Goal: Task Accomplishment & Management: Manage account settings

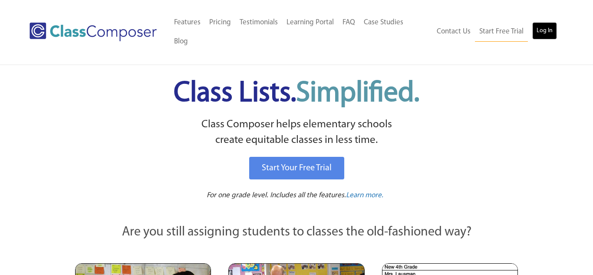
click at [540, 24] on link "Log In" at bounding box center [544, 30] width 25 height 17
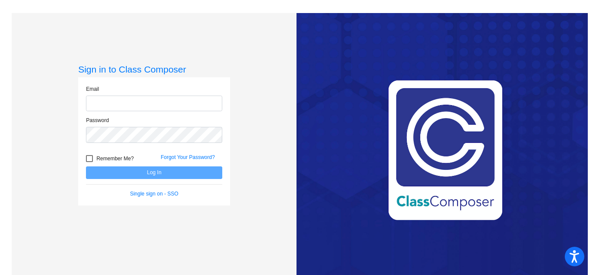
type input "[EMAIL_ADDRESS][DOMAIN_NAME]"
click at [164, 173] on button "Log In" at bounding box center [154, 172] width 136 height 13
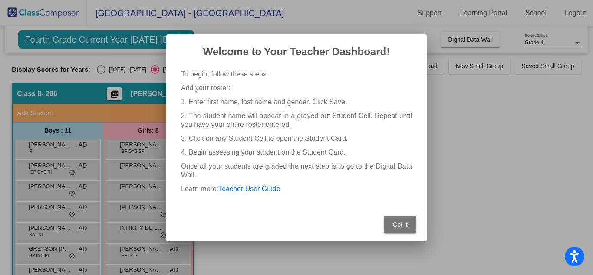
click at [406, 222] on span "Got It" at bounding box center [399, 224] width 15 height 7
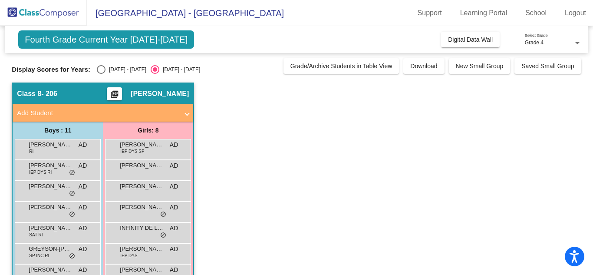
click at [89, 56] on div "Fourth Grade Current Year 2025-2026 Add, Move, or Retain Students Off On Incomi…" at bounding box center [296, 204] width 569 height 356
click at [101, 69] on div "Select an option" at bounding box center [101, 69] width 0 height 0
click at [101, 74] on input "2024 - 2025" at bounding box center [101, 74] width 0 height 0
radio input "true"
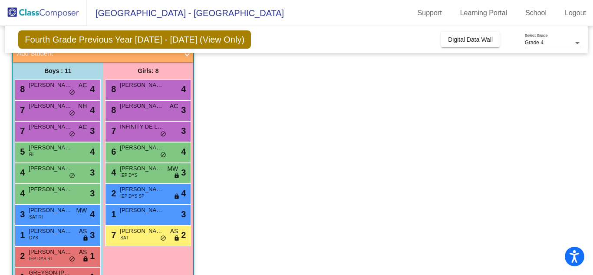
scroll to position [64, 0]
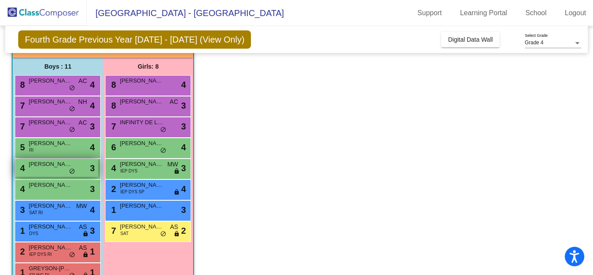
click at [54, 165] on span "Emmett Brown" at bounding box center [50, 164] width 43 height 9
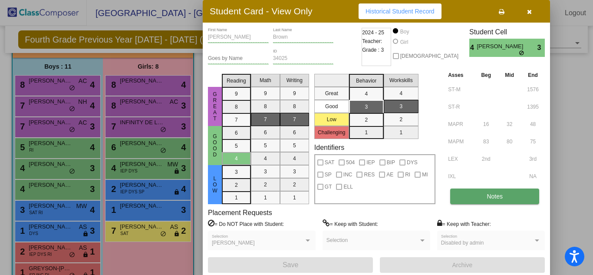
click at [504, 198] on button "Notes" at bounding box center [494, 196] width 89 height 16
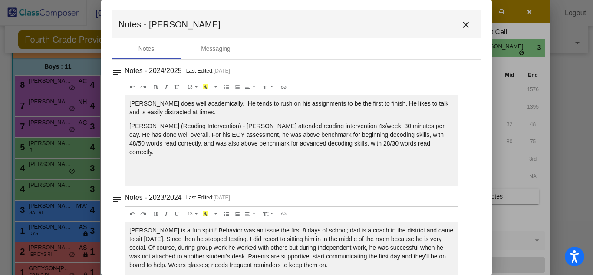
click at [464, 25] on mat-icon "close" at bounding box center [466, 25] width 10 height 10
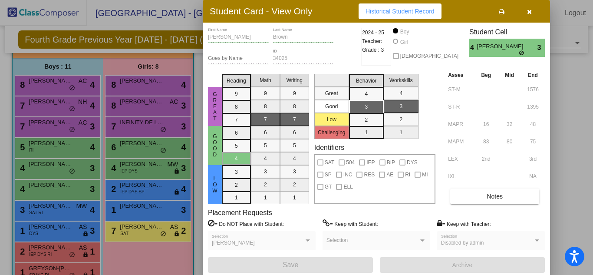
click at [532, 12] on button "button" at bounding box center [529, 11] width 28 height 16
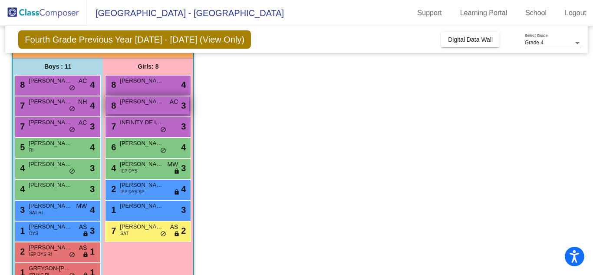
click at [142, 111] on div "8 CARTER TROUTMAN AC lock do_not_disturb_alt 3" at bounding box center [147, 105] width 83 height 18
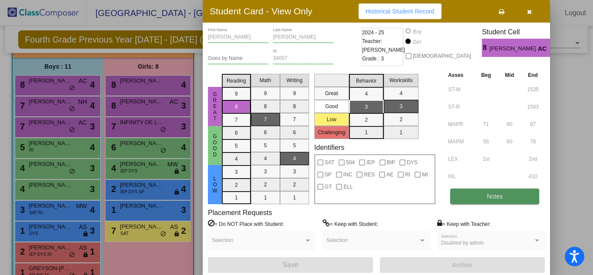
click at [488, 201] on button "Notes" at bounding box center [494, 196] width 89 height 16
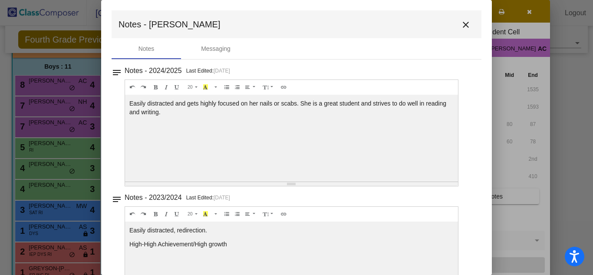
click at [461, 23] on mat-icon "close" at bounding box center [466, 25] width 10 height 10
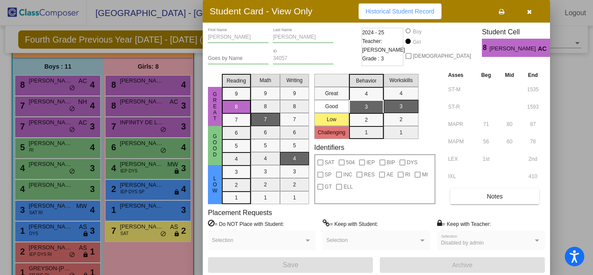
click at [535, 12] on button "button" at bounding box center [529, 11] width 28 height 16
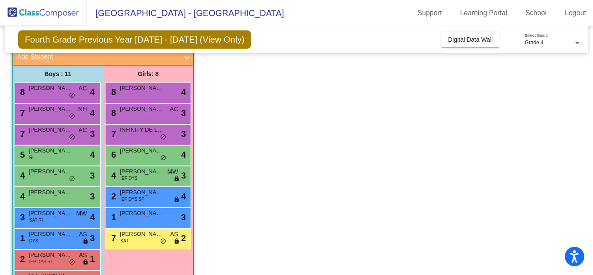
scroll to position [57, 0]
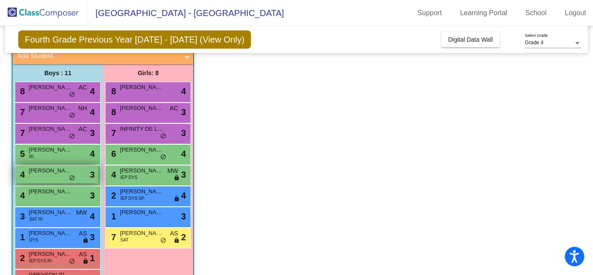
click at [81, 177] on div "4 Emmett Brown lock do_not_disturb_alt 3" at bounding box center [56, 174] width 83 height 18
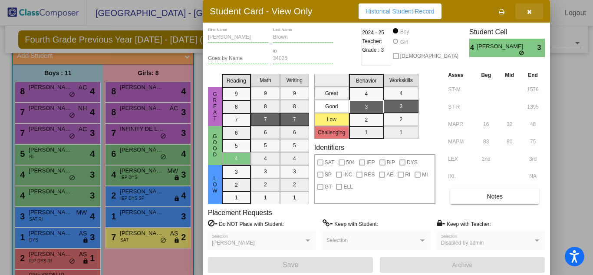
click at [528, 18] on button "button" at bounding box center [529, 11] width 28 height 16
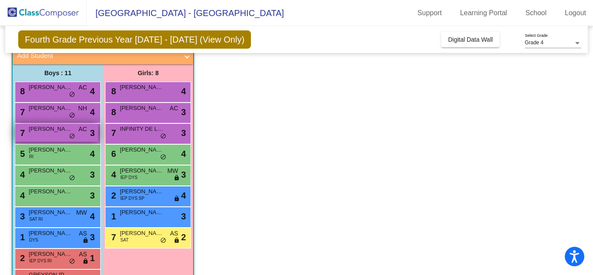
click at [74, 134] on span "do_not_disturb_alt" at bounding box center [72, 136] width 6 height 7
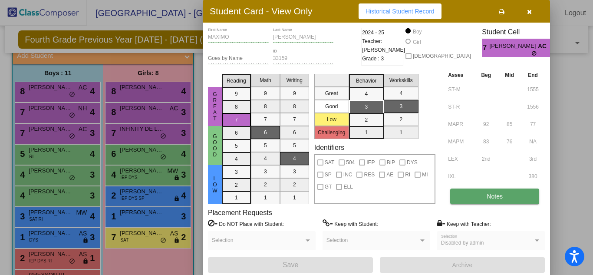
click at [482, 202] on button "Notes" at bounding box center [494, 196] width 89 height 16
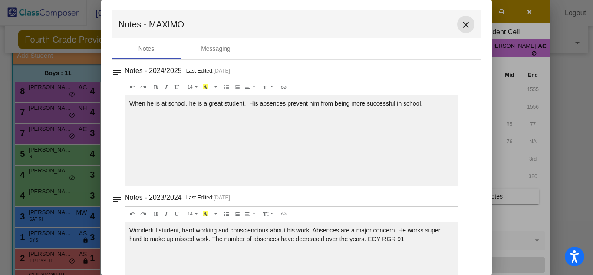
click at [467, 27] on button "close" at bounding box center [465, 24] width 17 height 17
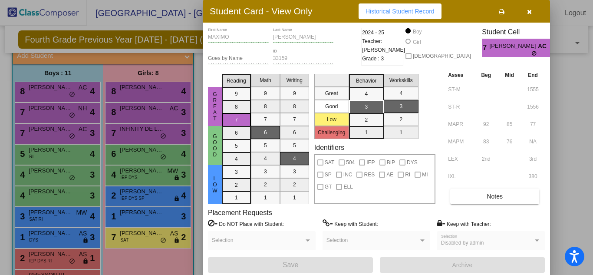
click at [534, 13] on button "button" at bounding box center [529, 11] width 28 height 16
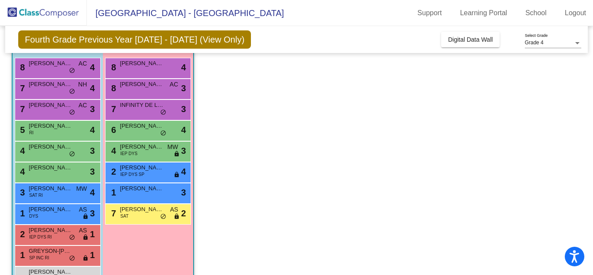
scroll to position [82, 0]
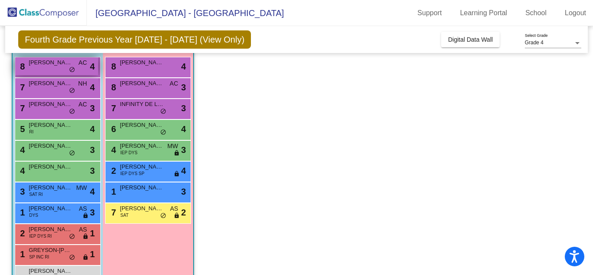
click at [86, 71] on div "8 JESSE SOLIS AC lock do_not_disturb_alt 4" at bounding box center [56, 66] width 83 height 18
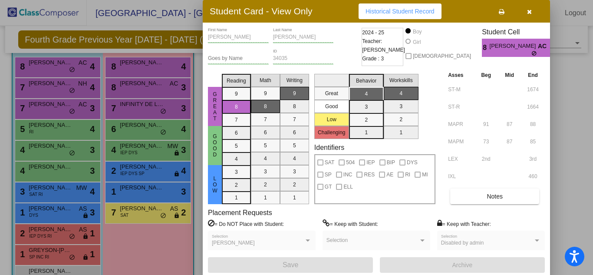
click at [536, 15] on button "button" at bounding box center [529, 11] width 28 height 16
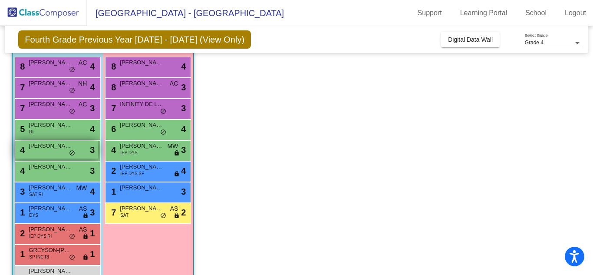
click at [71, 142] on span "Emmett Brown" at bounding box center [50, 146] width 43 height 9
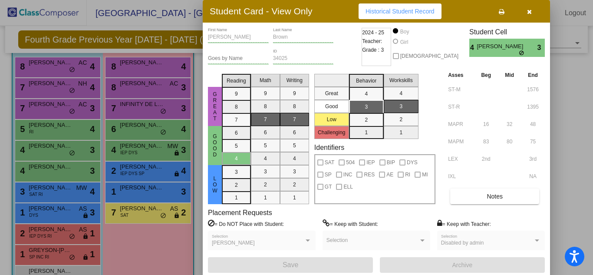
click at [533, 10] on button "button" at bounding box center [529, 11] width 28 height 16
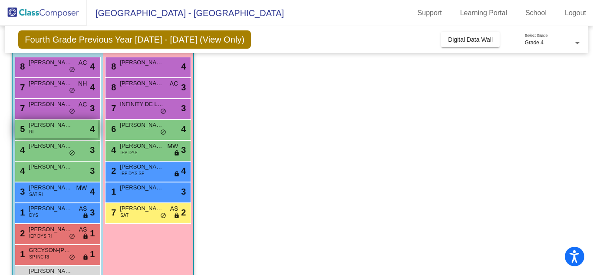
click at [85, 127] on div "5 BARRETT MUNGUIA RI lock do_not_disturb_alt 4" at bounding box center [56, 129] width 83 height 18
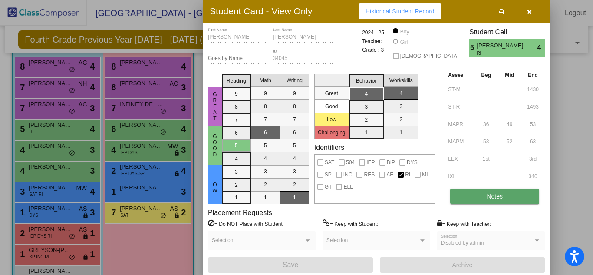
click at [508, 196] on button "Notes" at bounding box center [494, 196] width 89 height 16
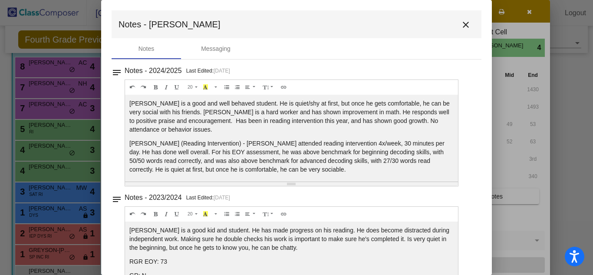
click at [468, 17] on mat-toolbar "Notes - BARRETT close" at bounding box center [297, 24] width 370 height 28
click at [468, 26] on button "close" at bounding box center [465, 24] width 17 height 17
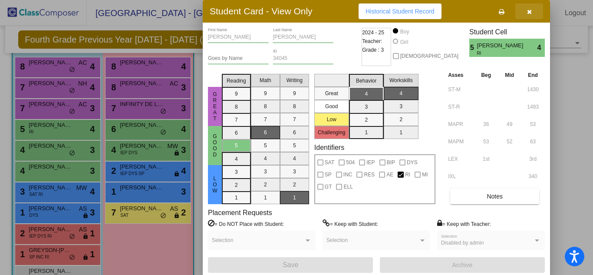
click at [529, 18] on button "button" at bounding box center [529, 11] width 28 height 16
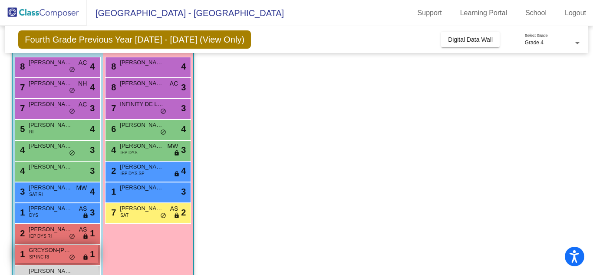
click at [50, 259] on div "1 GREYSON-ORION PERALEZ SP INC RI lock do_not_disturb_alt 1" at bounding box center [56, 254] width 83 height 18
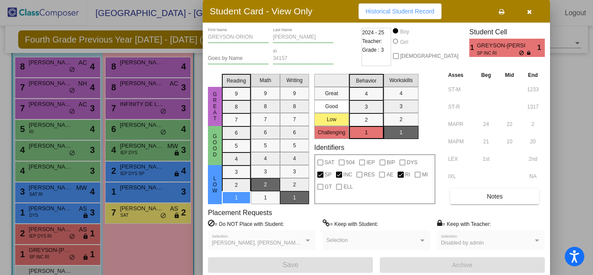
click at [528, 14] on icon "button" at bounding box center [529, 12] width 5 height 6
